Goal: Check status: Check status

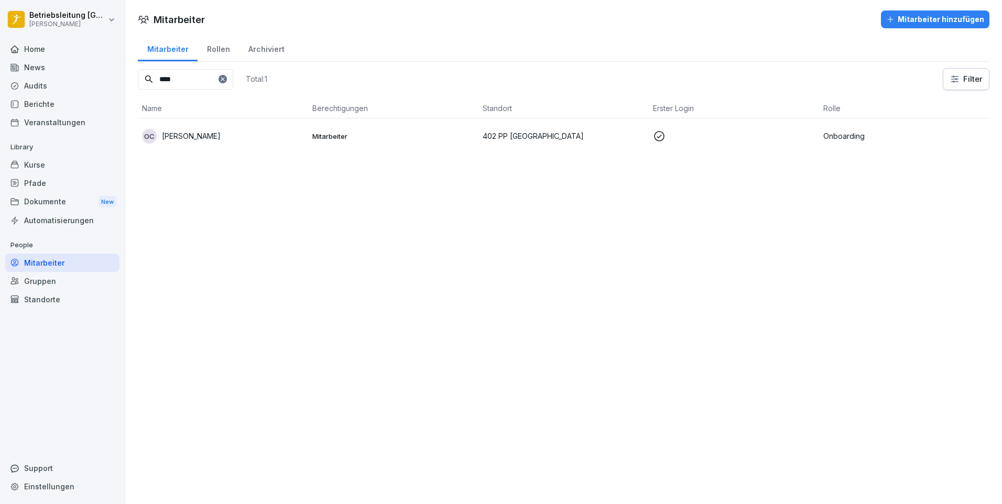
click at [371, 136] on p "Mitarbeiter" at bounding box center [393, 135] width 162 height 9
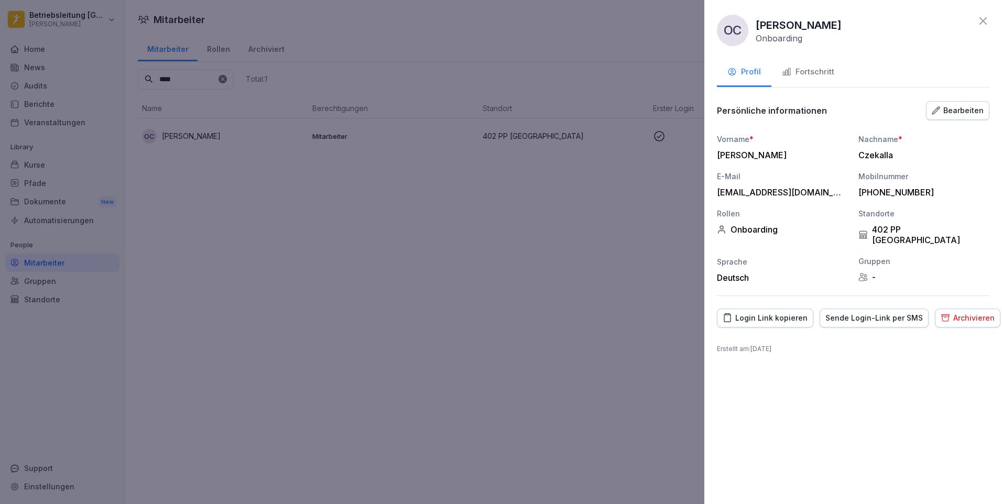
click at [827, 76] on div "Fortschritt" at bounding box center [808, 72] width 52 height 12
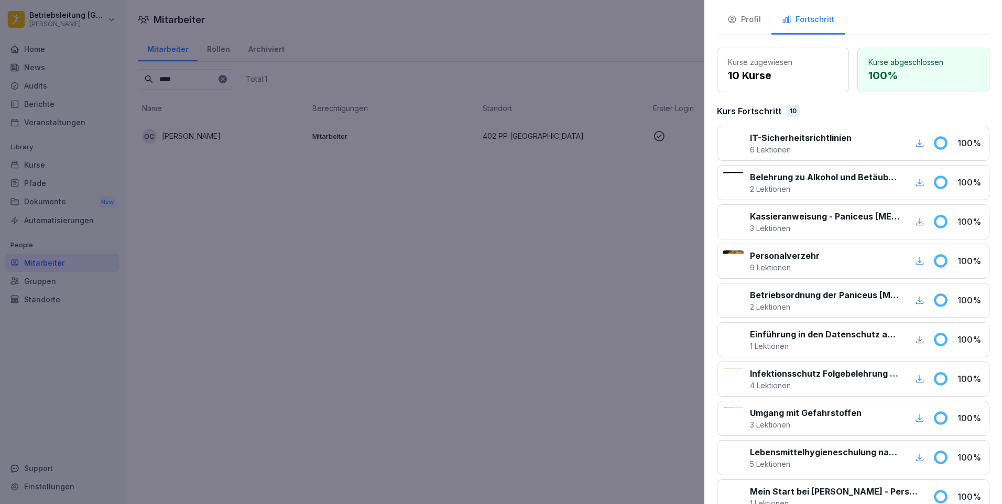
scroll to position [146, 0]
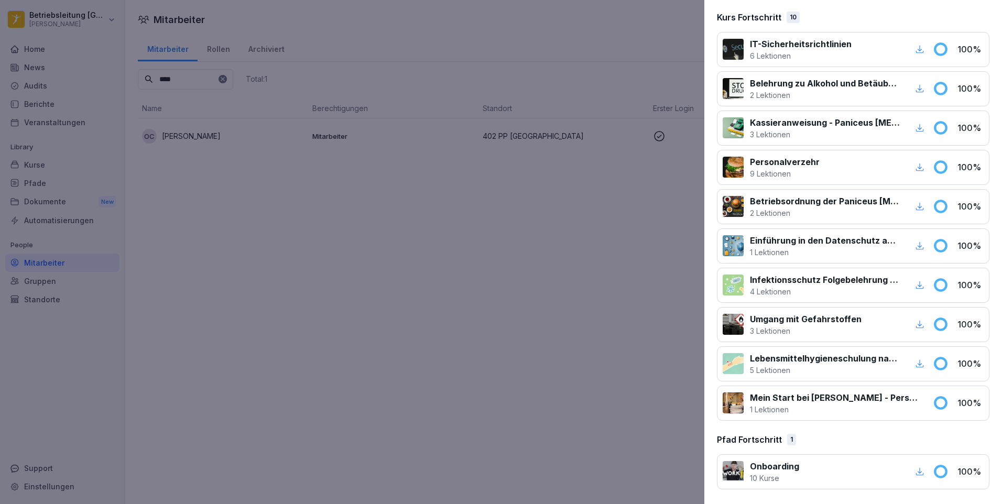
click at [913, 477] on div "button" at bounding box center [920, 472] width 14 height 14
click at [533, 411] on div at bounding box center [501, 252] width 1002 height 504
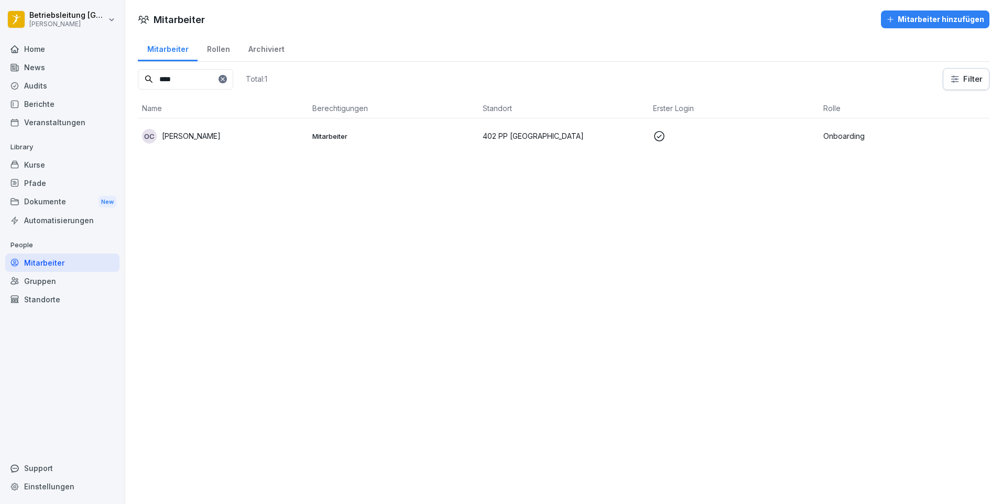
click at [72, 178] on div "Pfade" at bounding box center [62, 183] width 114 height 18
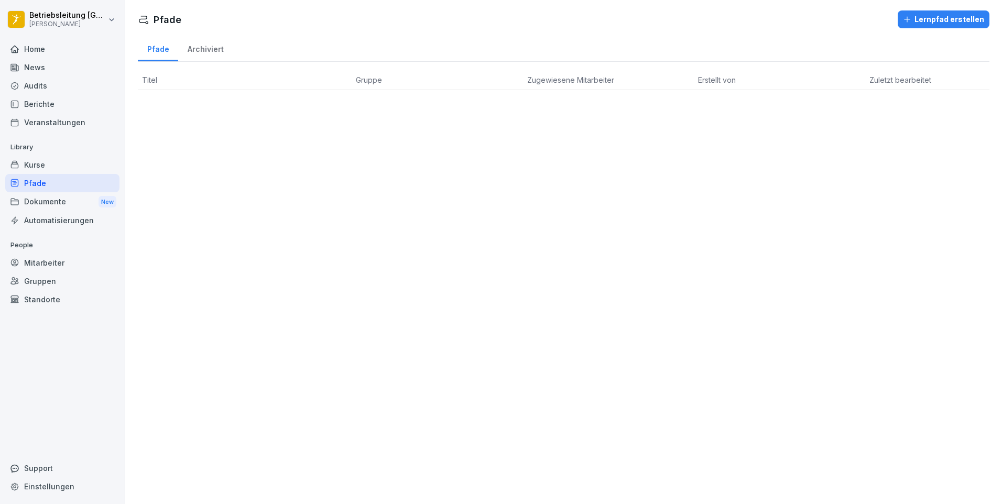
click at [71, 168] on div "Kurse" at bounding box center [62, 165] width 114 height 18
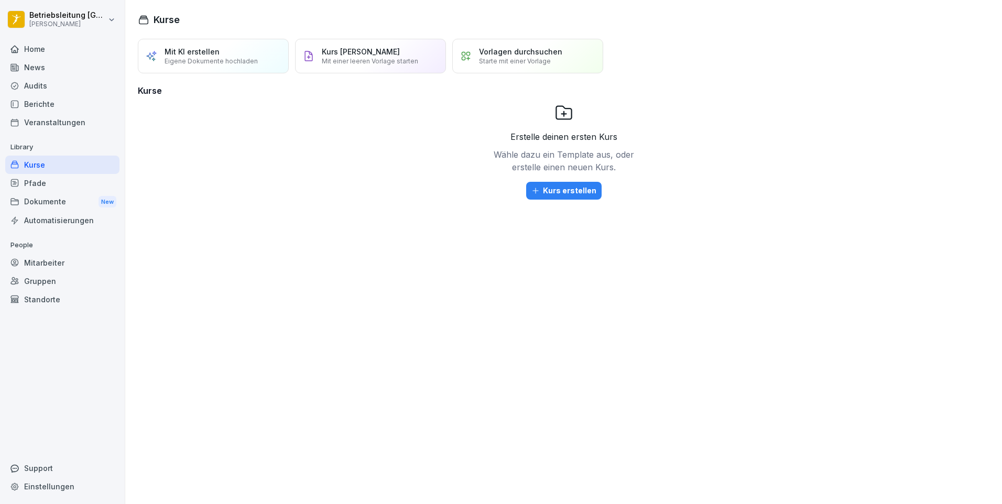
click at [35, 100] on div "Berichte" at bounding box center [62, 104] width 114 height 18
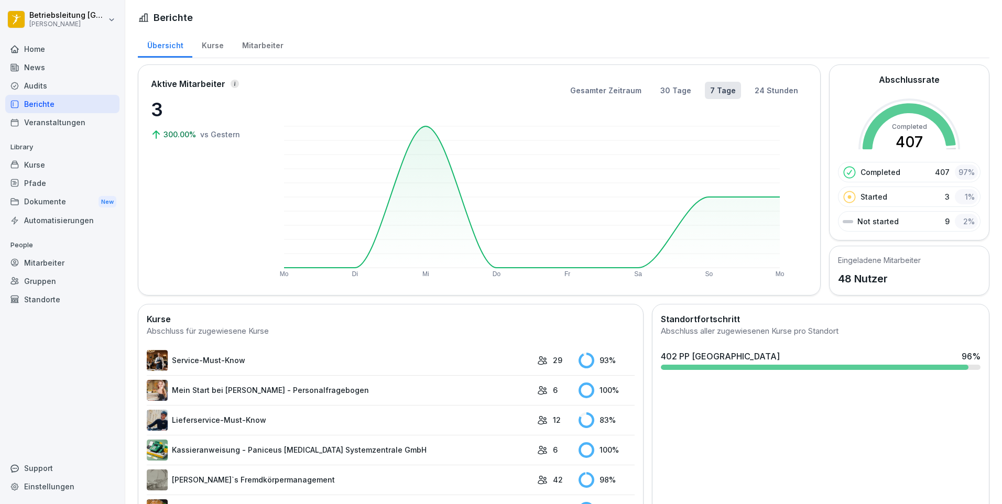
click at [211, 46] on div "Kurse" at bounding box center [212, 44] width 40 height 27
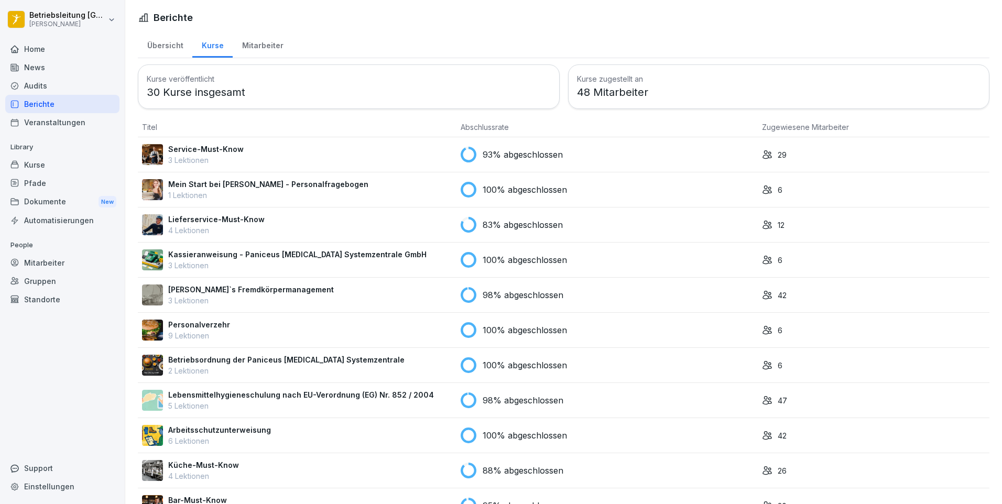
click at [255, 48] on div "Mitarbeiter" at bounding box center [263, 44] width 60 height 27
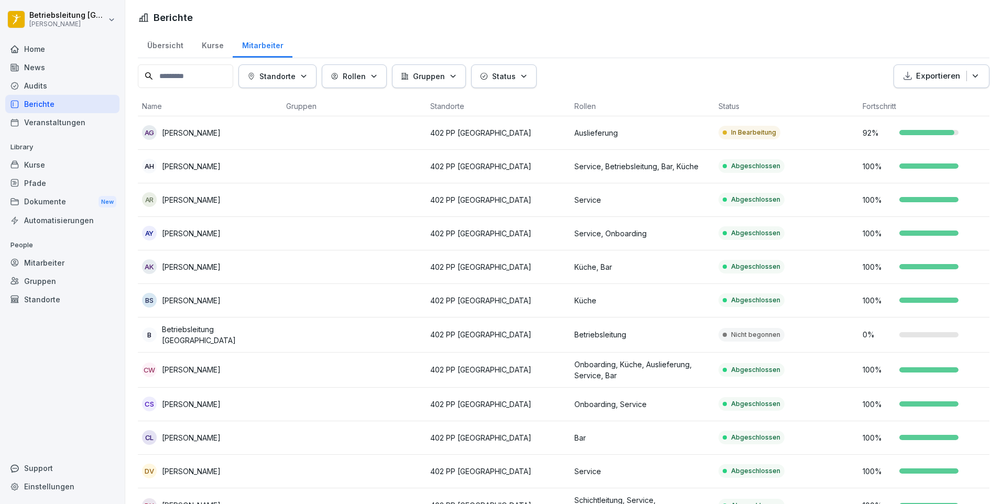
click at [212, 44] on div "Kurse" at bounding box center [212, 44] width 40 height 27
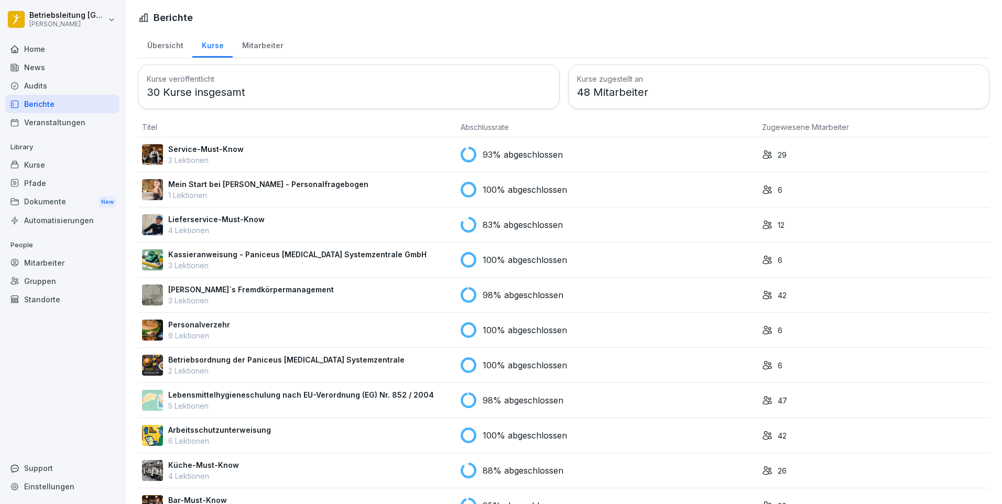
click at [239, 49] on div "Mitarbeiter" at bounding box center [263, 44] width 60 height 27
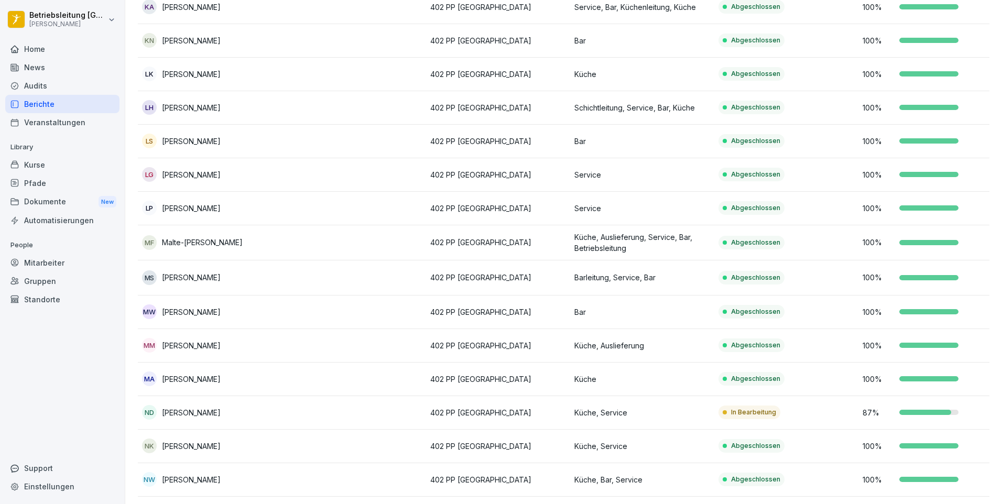
scroll to position [1044, 0]
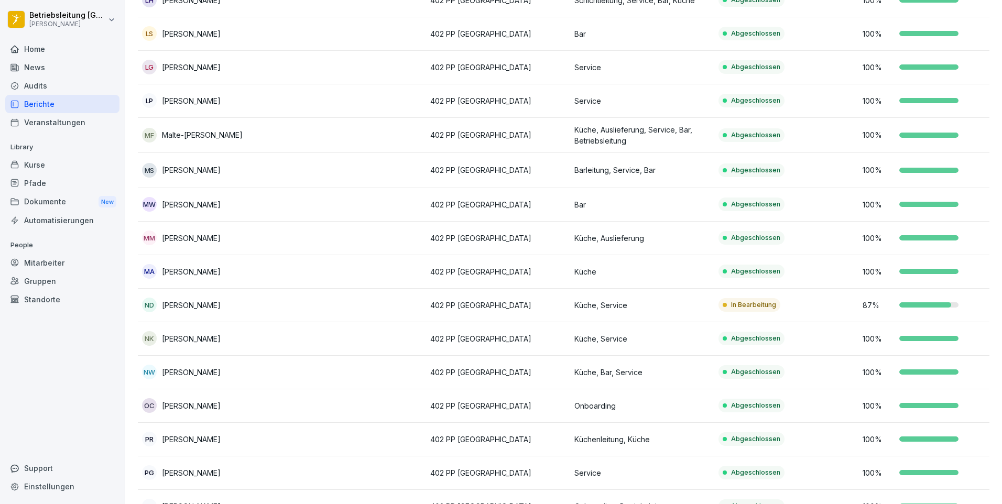
click at [531, 411] on td "402 PP [GEOGRAPHIC_DATA]" at bounding box center [498, 406] width 144 height 34
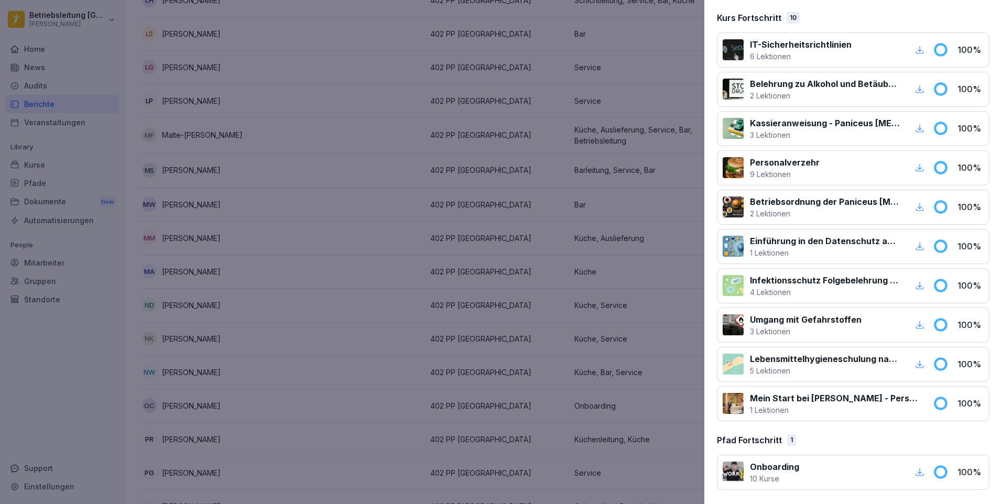
scroll to position [146, 0]
click at [742, 398] on div at bounding box center [732, 402] width 21 height 21
click at [358, 279] on div at bounding box center [501, 252] width 1002 height 504
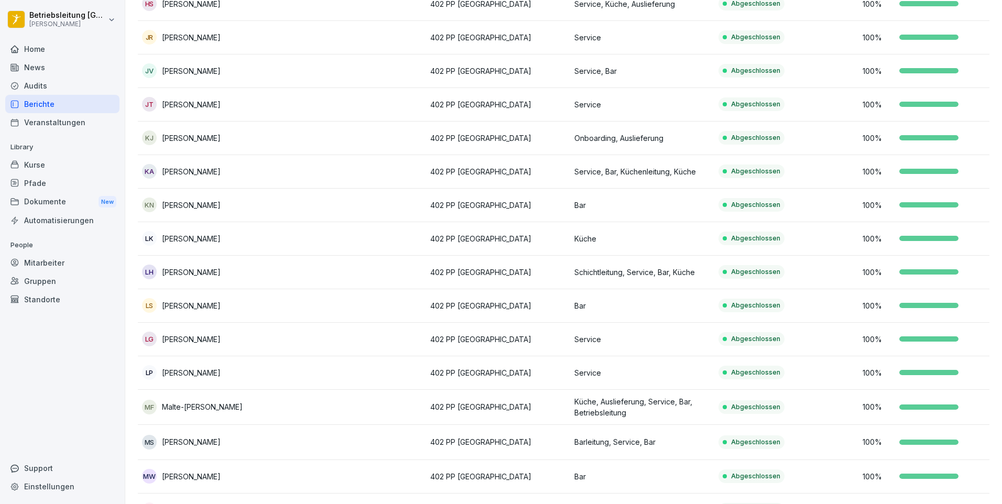
scroll to position [730, 0]
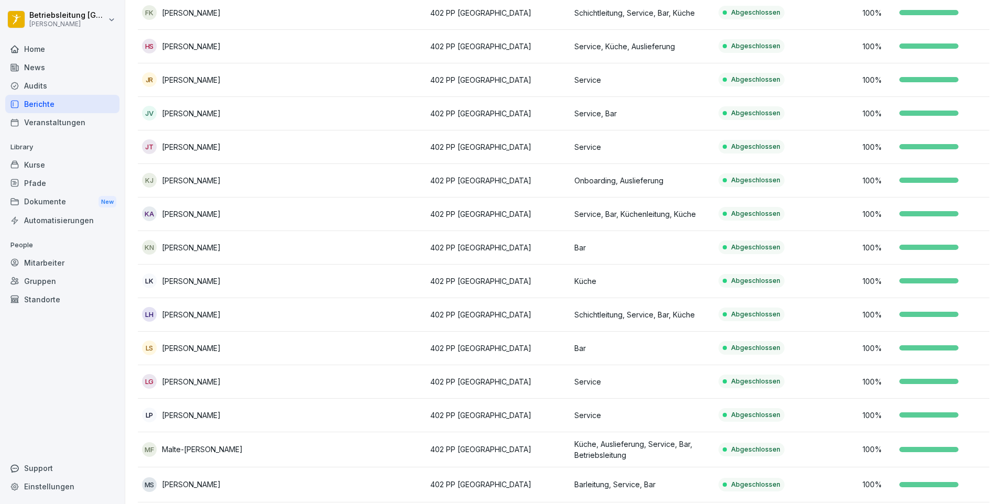
click at [53, 171] on div "Kurse" at bounding box center [62, 165] width 114 height 18
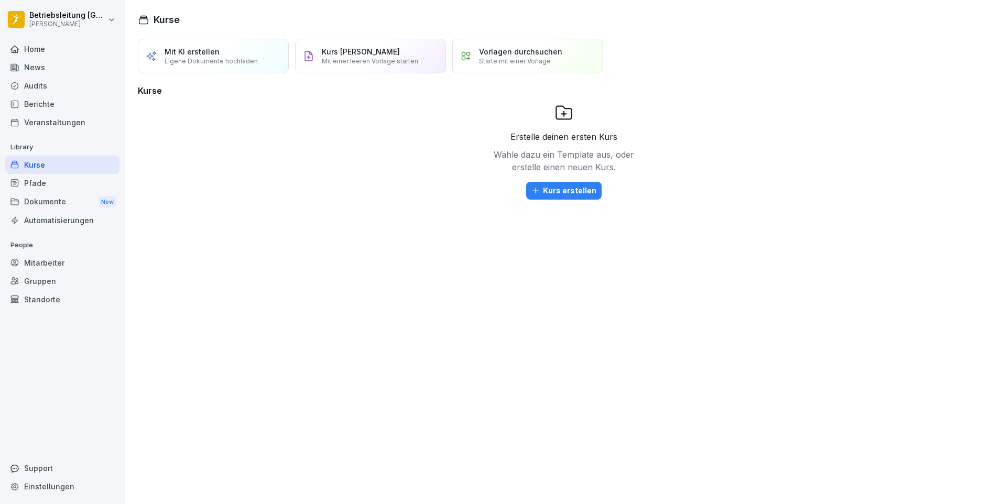
click at [46, 181] on div "Pfade" at bounding box center [62, 183] width 114 height 18
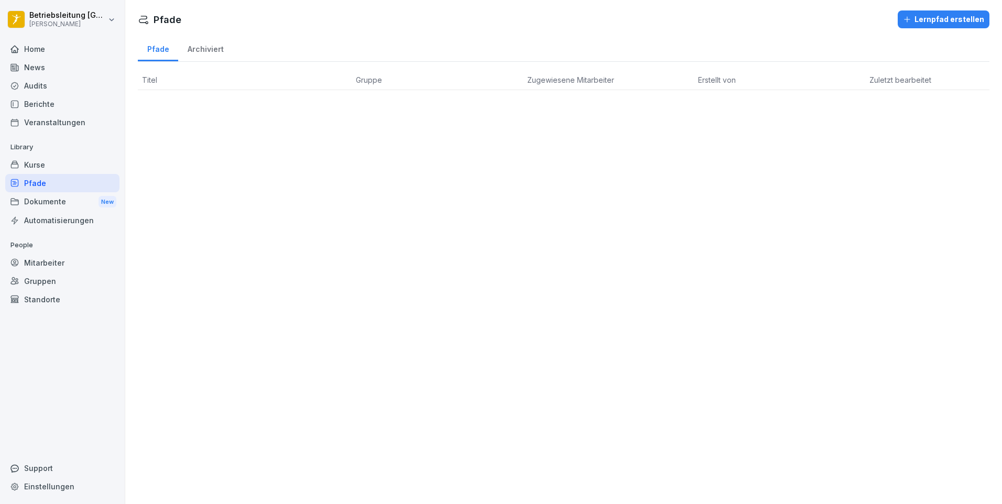
click at [46, 268] on div "Mitarbeiter" at bounding box center [62, 263] width 114 height 18
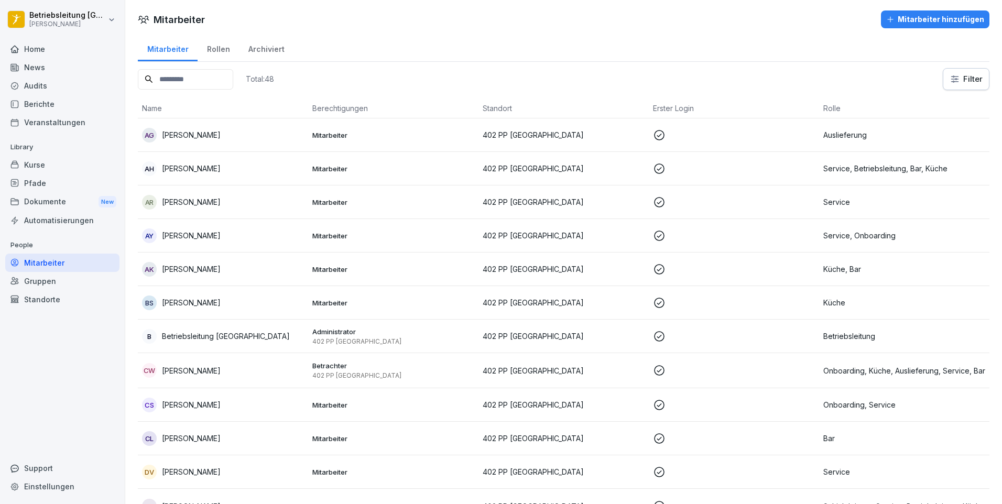
click at [57, 105] on div "Berichte" at bounding box center [62, 104] width 114 height 18
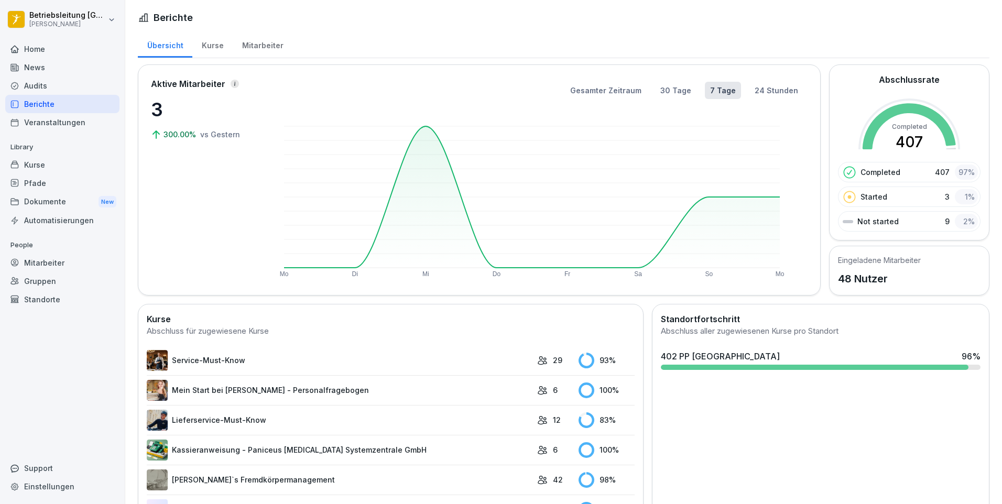
scroll to position [52, 0]
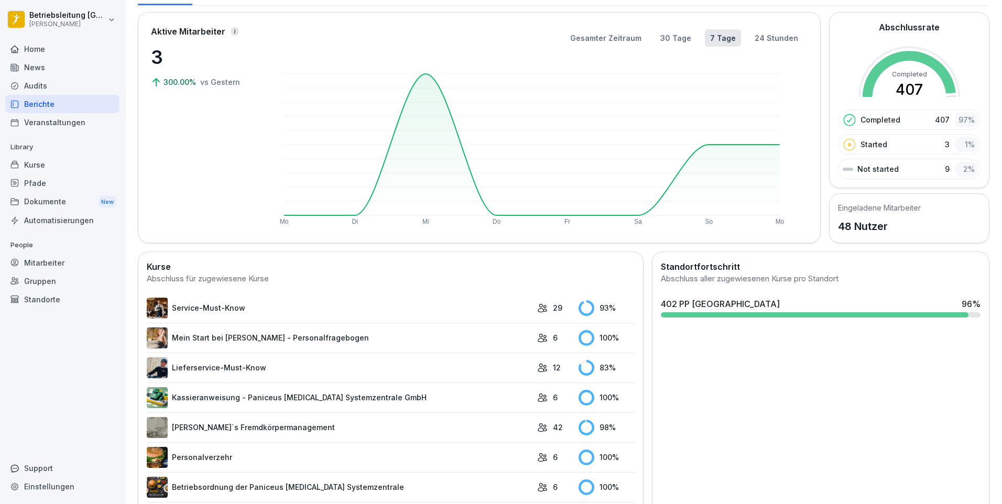
click at [263, 332] on link "Mein Start bei [PERSON_NAME] - Personalfragebogen" at bounding box center [339, 337] width 385 height 21
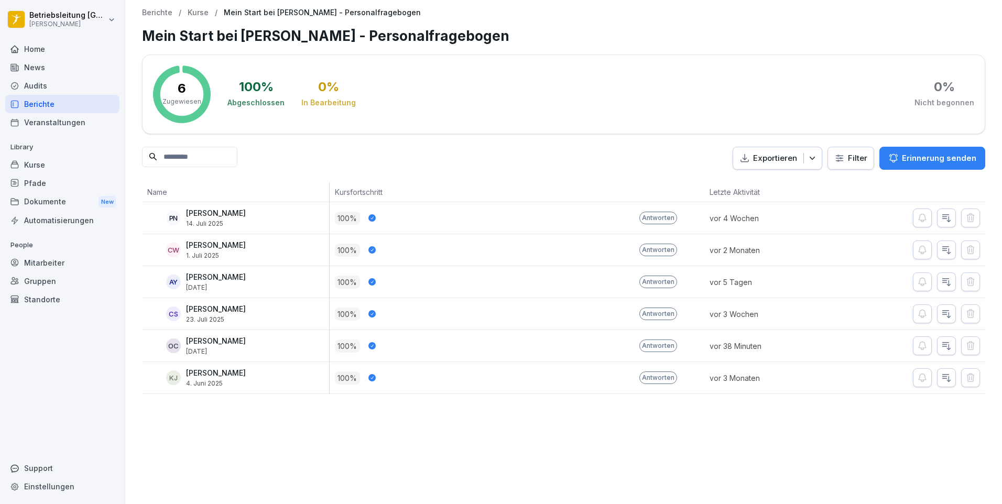
click at [663, 347] on p "Antworten" at bounding box center [658, 345] width 38 height 13
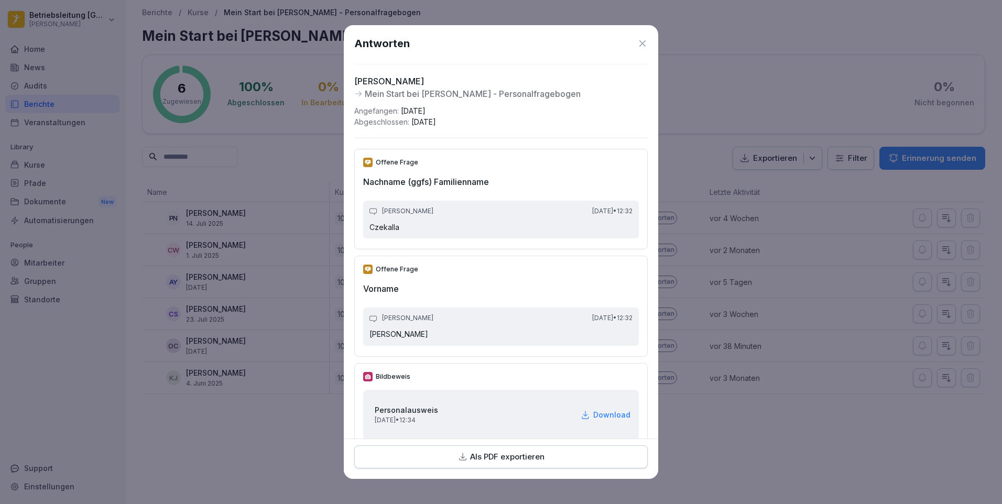
click at [482, 462] on p "Als PDF exportieren" at bounding box center [507, 457] width 74 height 12
click at [637, 41] on icon at bounding box center [642, 43] width 10 height 10
